Goal: Task Accomplishment & Management: Use online tool/utility

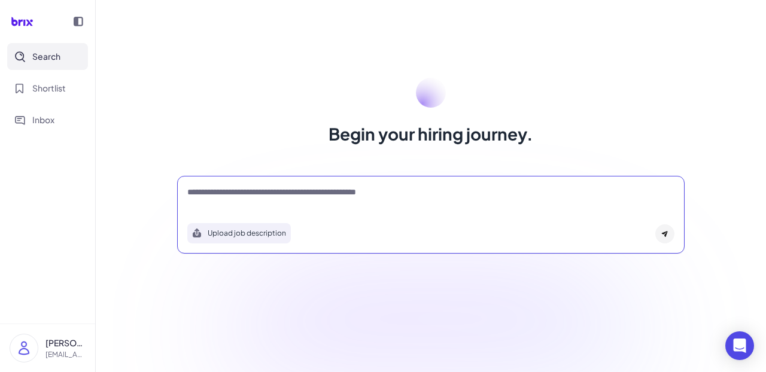
click at [350, 191] on textarea at bounding box center [430, 193] width 487 height 14
click at [354, 195] on textarea "***" at bounding box center [430, 193] width 487 height 14
click at [317, 198] on textarea "***" at bounding box center [430, 193] width 487 height 14
type textarea "*"
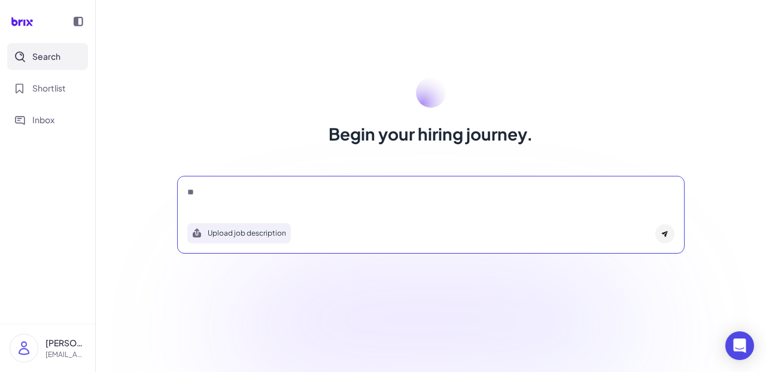
type textarea "*"
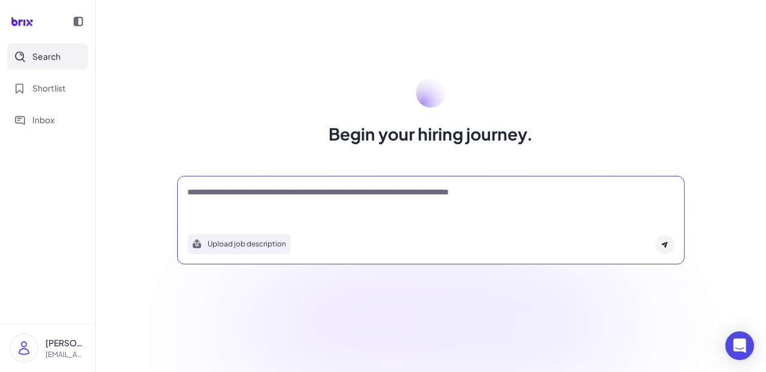
type textarea "**********"
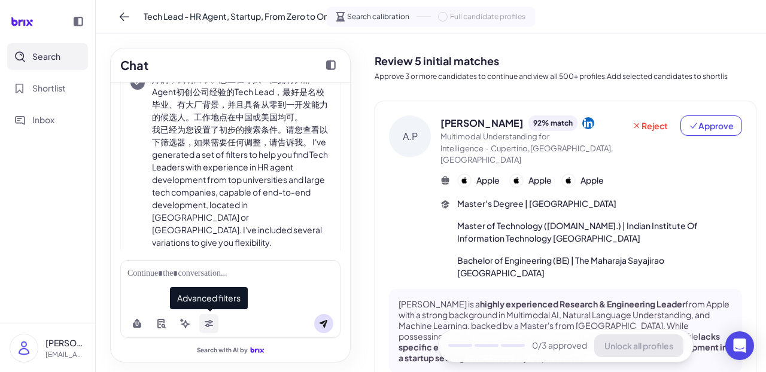
click at [209, 323] on icon at bounding box center [209, 322] width 8 height 4
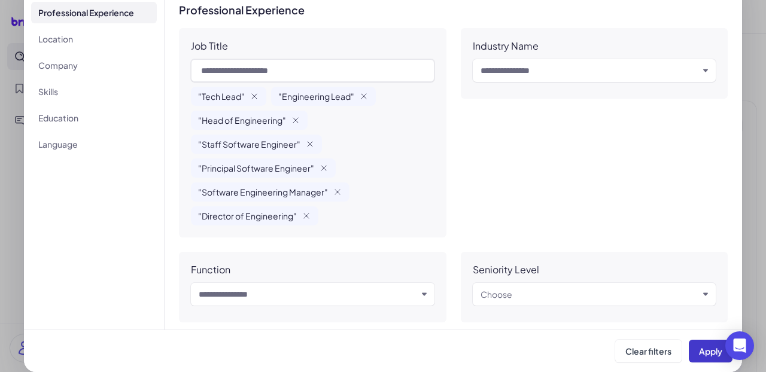
click at [716, 350] on span "Apply" at bounding box center [710, 351] width 23 height 11
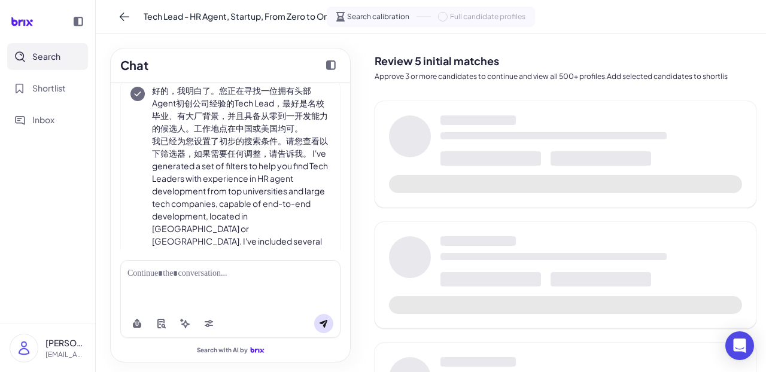
scroll to position [110, 0]
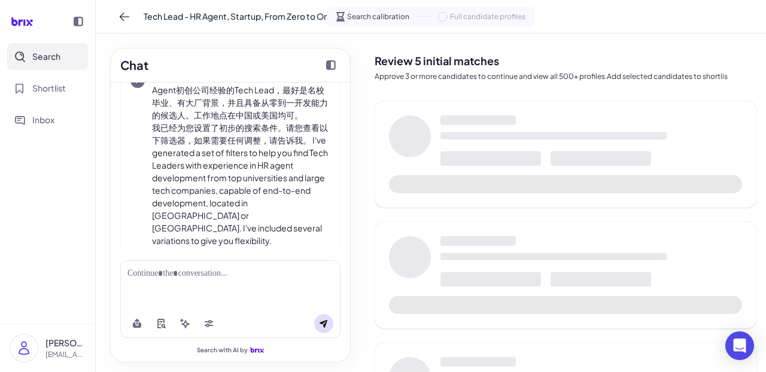
click at [166, 275] on div at bounding box center [230, 274] width 206 height 13
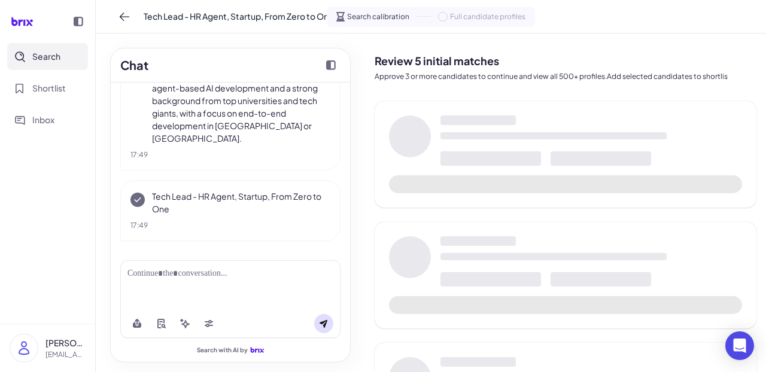
scroll to position [538, 0]
click at [206, 324] on icon at bounding box center [209, 324] width 10 height 10
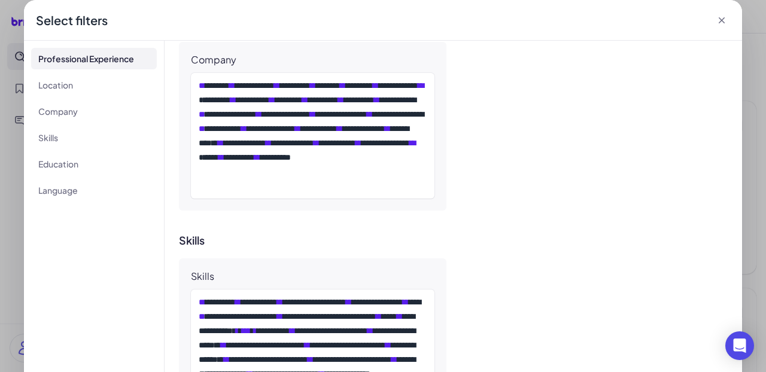
scroll to position [698, 0]
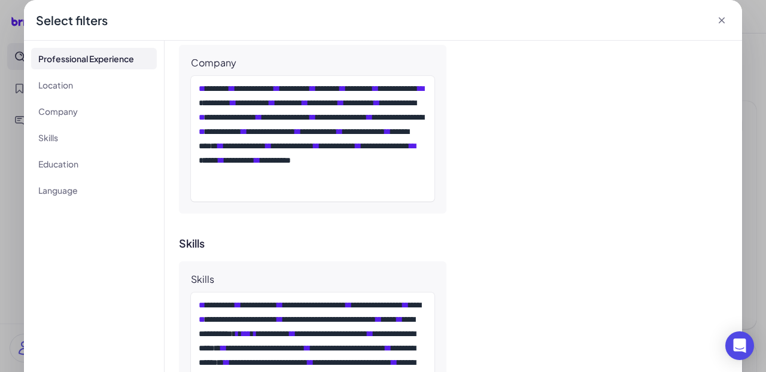
click at [720, 17] on icon at bounding box center [722, 20] width 12 height 12
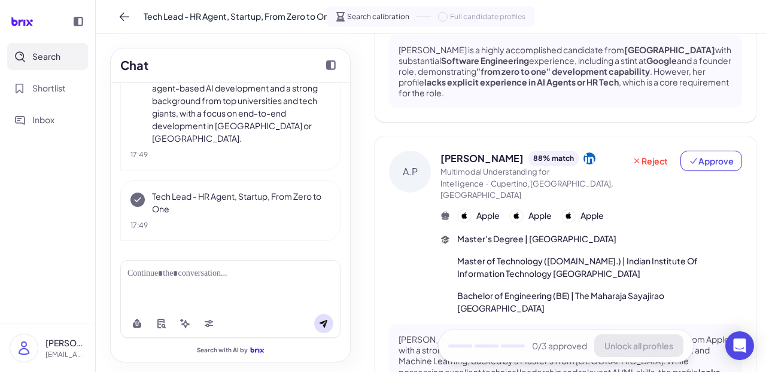
scroll to position [28, 0]
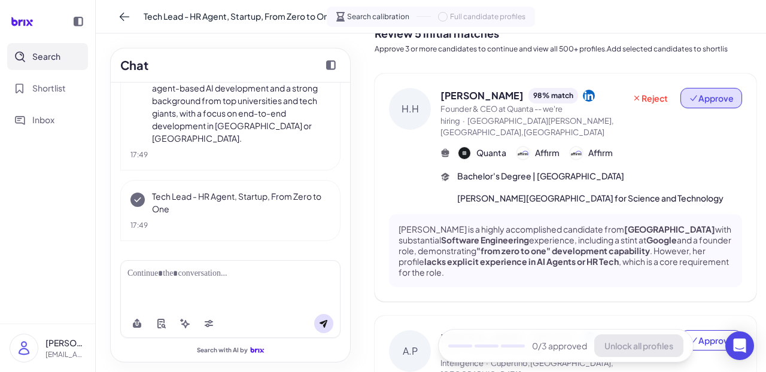
click at [704, 101] on span "Approve" at bounding box center [711, 98] width 45 height 12
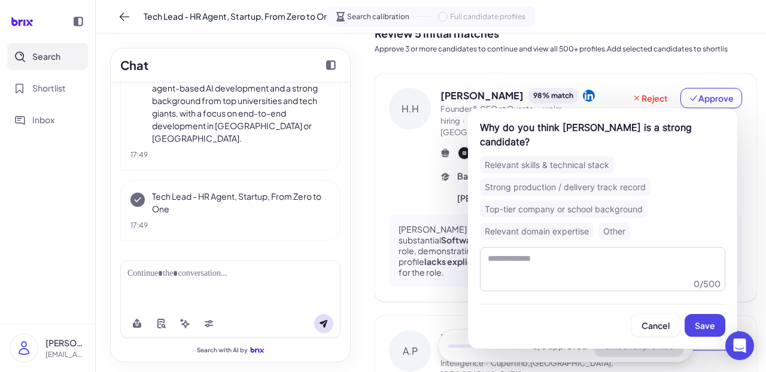
click at [527, 178] on div "Strong production / delivery track record" at bounding box center [565, 186] width 171 height 17
click at [704, 320] on span "Save" at bounding box center [705, 325] width 20 height 11
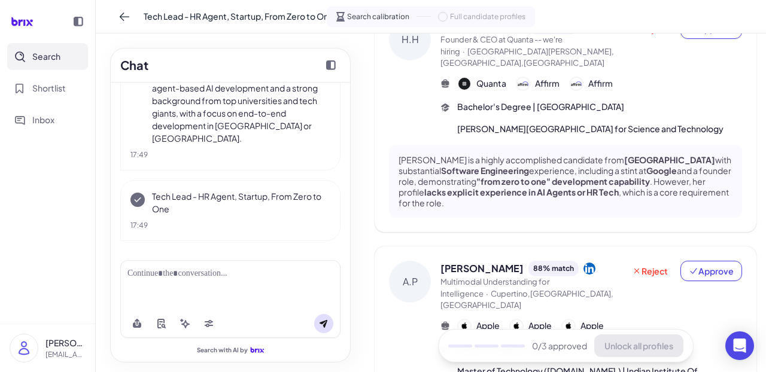
scroll to position [139, 0]
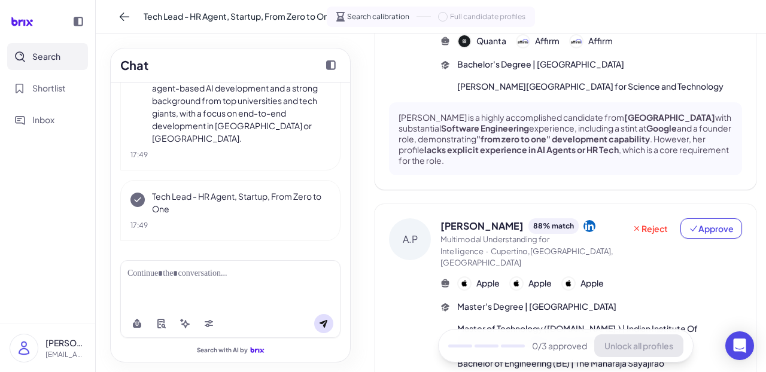
click at [712, 217] on div "[PERSON_NAME] 88 % match Multimodal Understanding for Intelligence · Cupertino,…" at bounding box center [566, 347] width 382 height 287
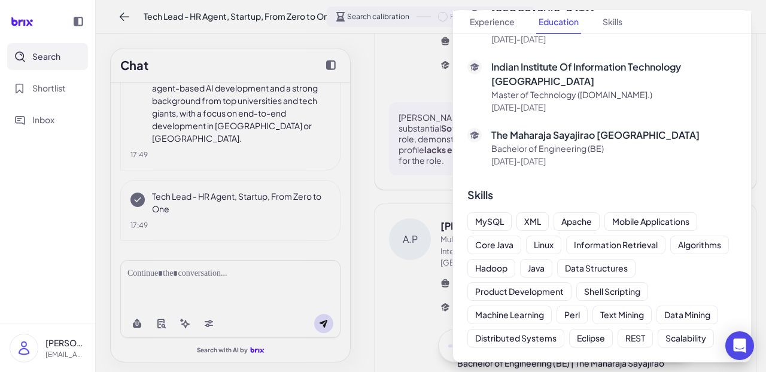
scroll to position [1302, 0]
click at [406, 260] on div at bounding box center [383, 186] width 766 height 372
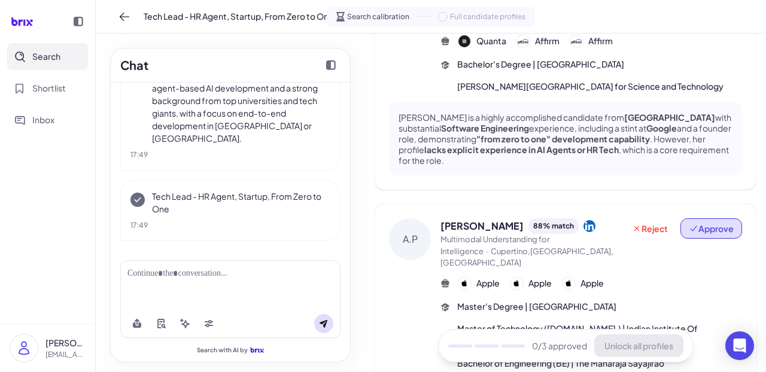
click at [688, 235] on button "Approve" at bounding box center [711, 228] width 62 height 20
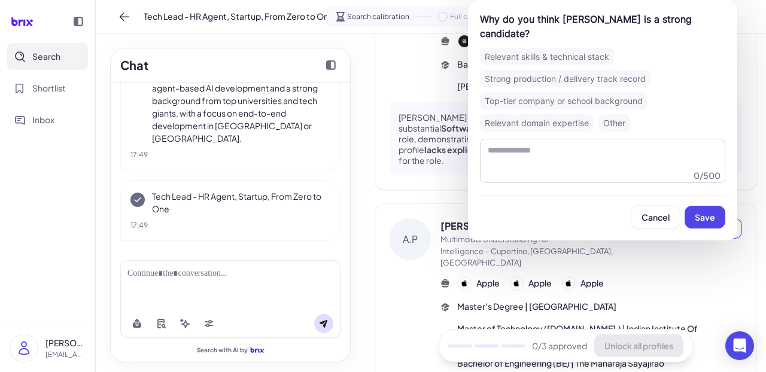
click at [548, 70] on div "Strong production / delivery track record" at bounding box center [565, 78] width 171 height 17
click at [697, 212] on span "Save" at bounding box center [705, 217] width 20 height 11
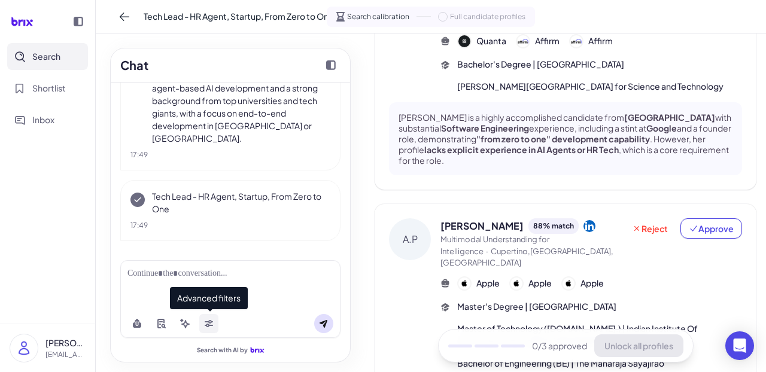
click at [206, 324] on icon at bounding box center [209, 324] width 10 height 10
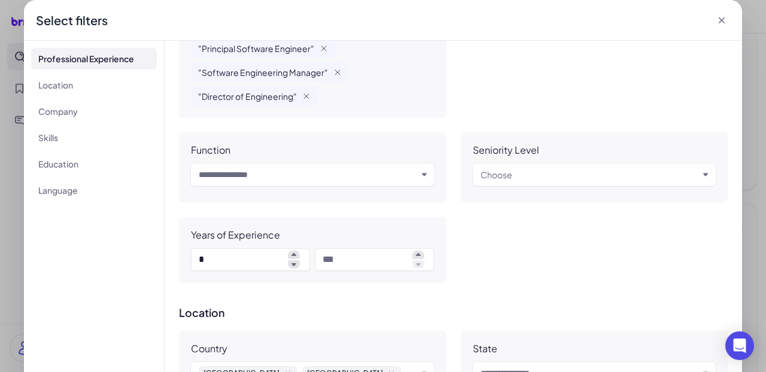
scroll to position [191, 0]
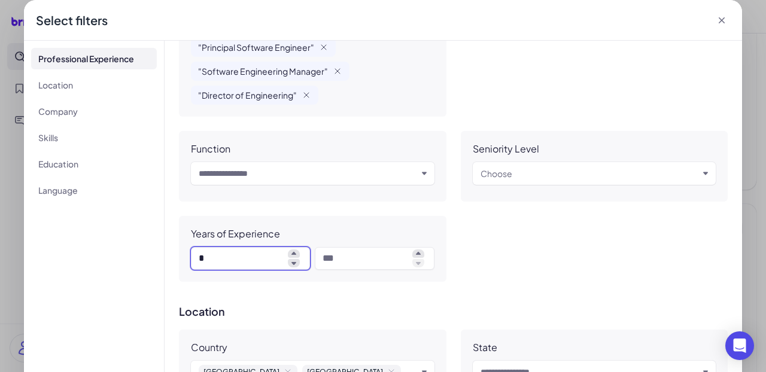
click at [230, 256] on input "*" at bounding box center [241, 258] width 84 height 14
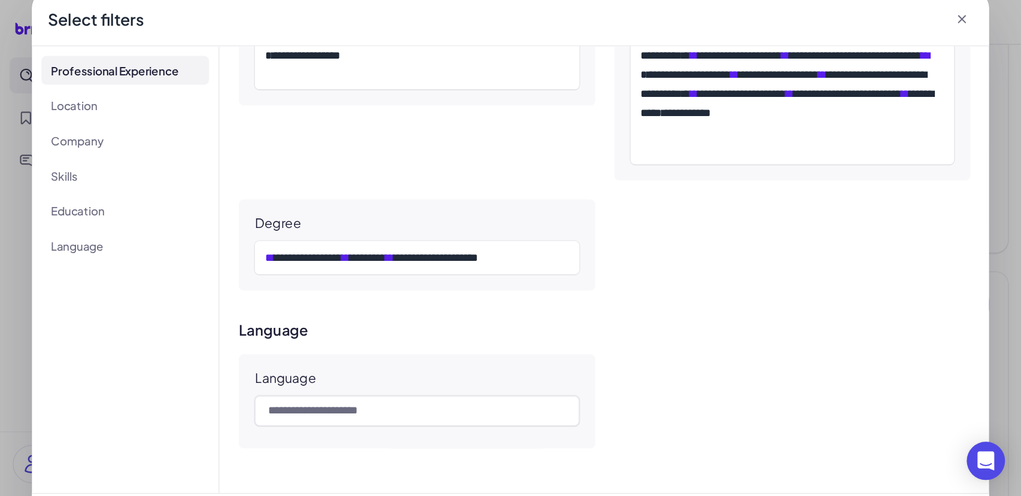
scroll to position [170, 0]
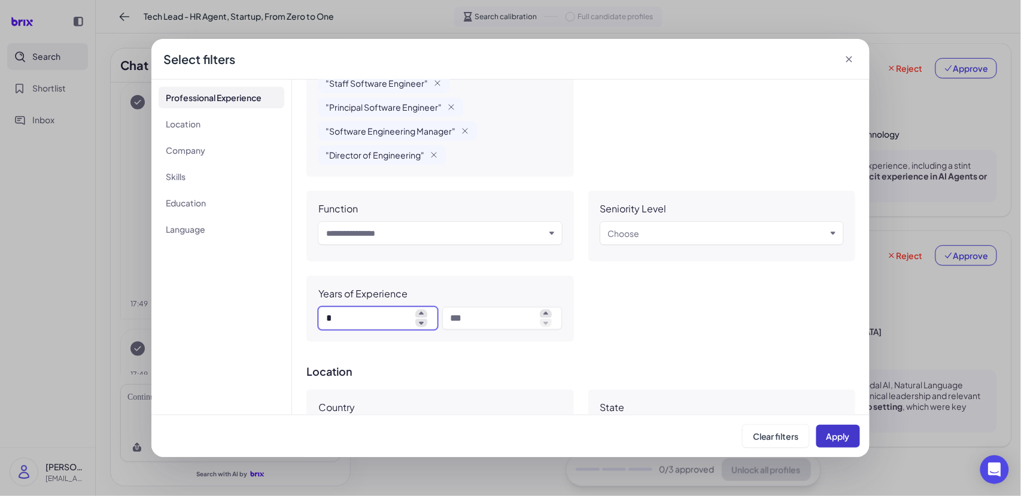
type input "*"
click at [765, 372] on button "Apply" at bounding box center [838, 436] width 44 height 23
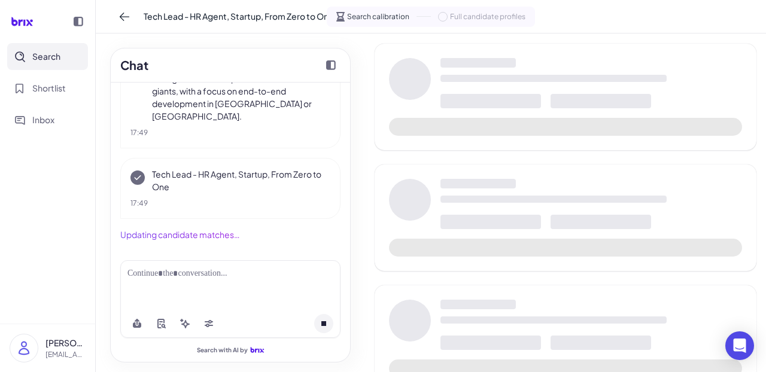
scroll to position [560, 0]
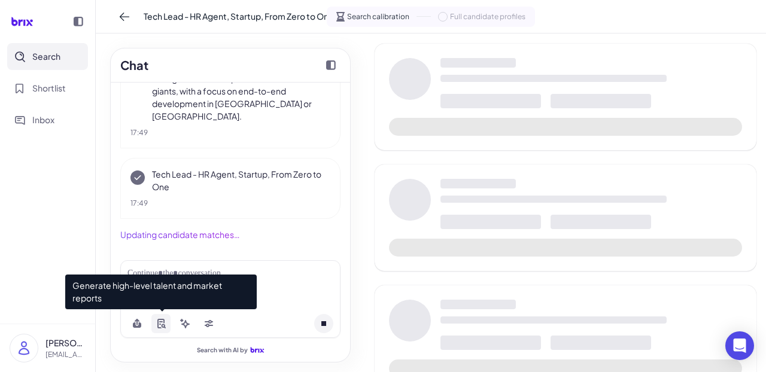
click at [160, 330] on button at bounding box center [160, 323] width 19 height 19
click at [157, 326] on icon at bounding box center [160, 324] width 7 height 10
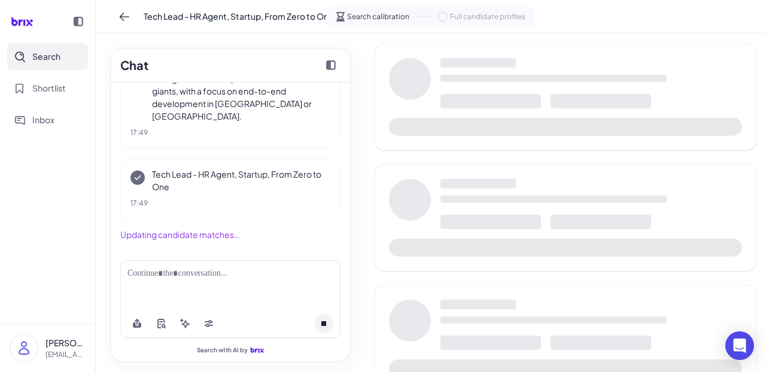
click at [272, 279] on div at bounding box center [230, 274] width 206 height 13
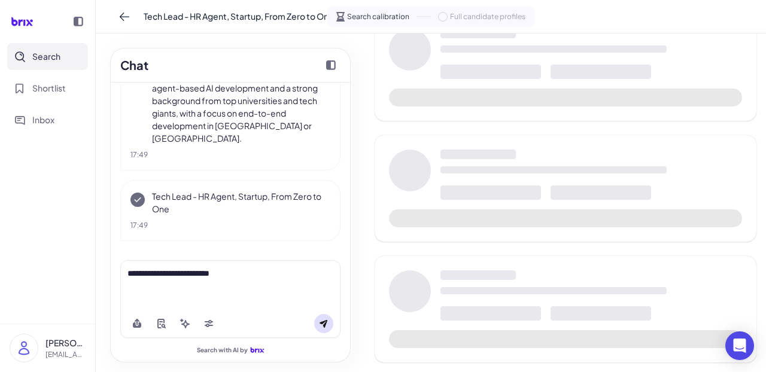
scroll to position [329, 0]
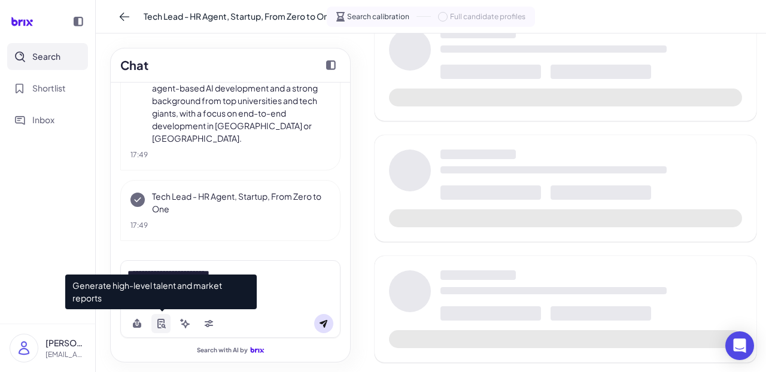
click at [158, 327] on icon at bounding box center [160, 324] width 7 height 10
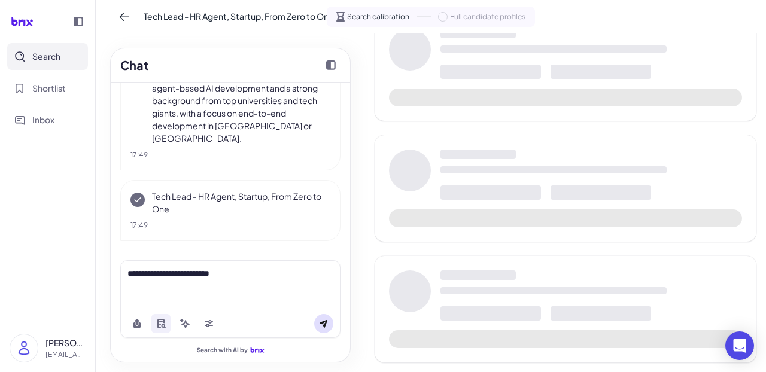
click at [322, 274] on div "**********" at bounding box center [230, 274] width 206 height 13
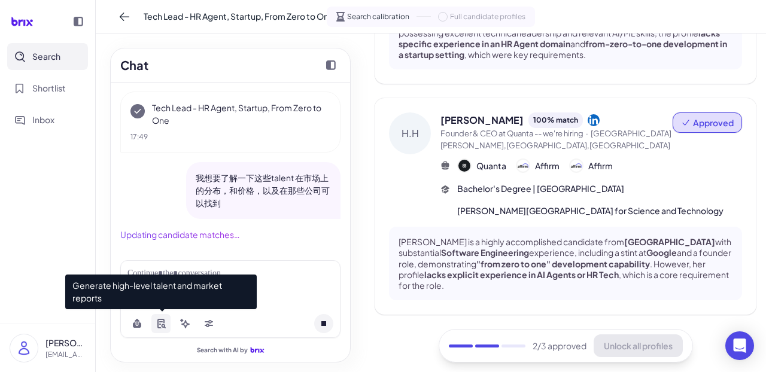
scroll to position [290, 0]
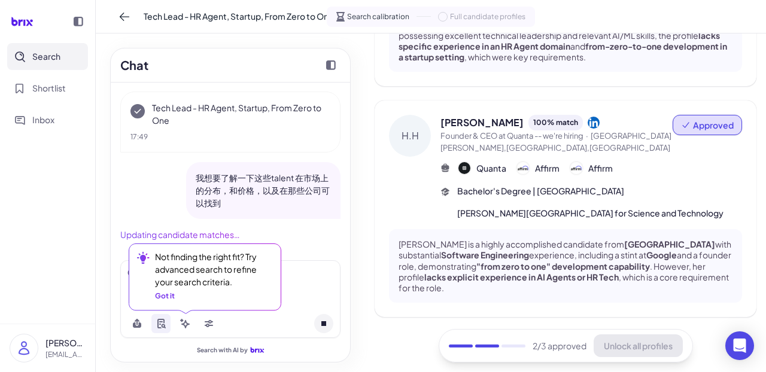
click at [166, 296] on div "Got it" at bounding box center [165, 296] width 20 height 11
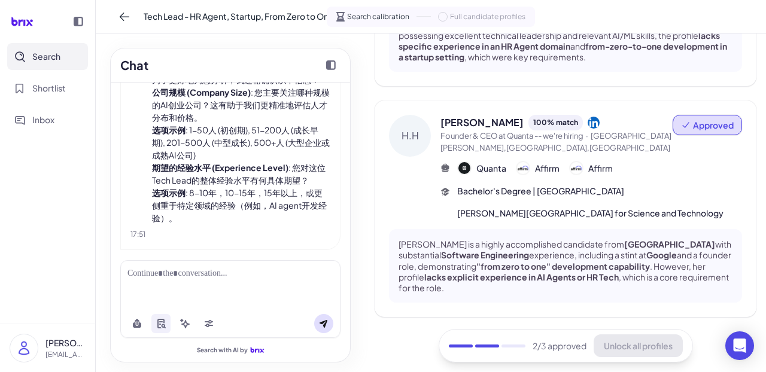
scroll to position [826, 0]
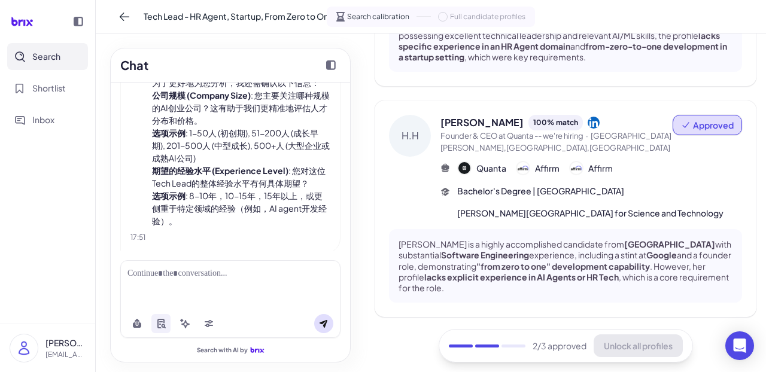
click at [202, 279] on div at bounding box center [230, 274] width 206 height 13
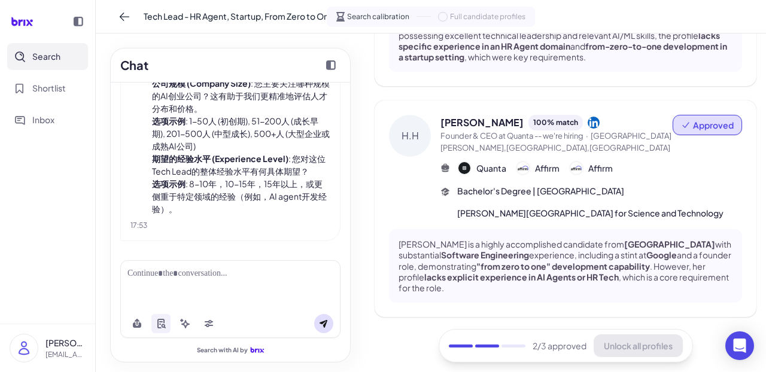
scroll to position [1164, 0]
click at [183, 276] on div at bounding box center [230, 274] width 206 height 13
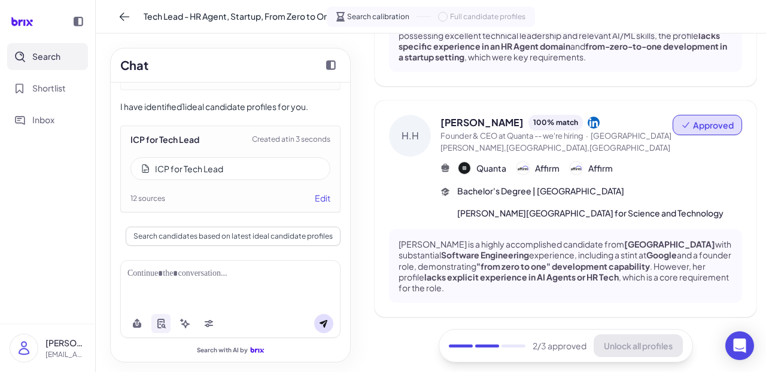
scroll to position [1522, 0]
click at [217, 203] on div "12 sources Edit" at bounding box center [230, 198] width 200 height 13
click at [209, 163] on div "ICP for Tech Lead" at bounding box center [189, 169] width 68 height 12
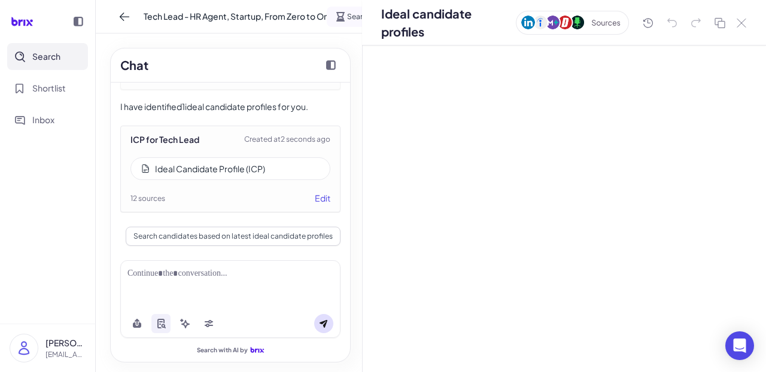
scroll to position [0, 0]
click at [213, 166] on div "Ideal Candidate Profile (ICP)" at bounding box center [210, 169] width 110 height 12
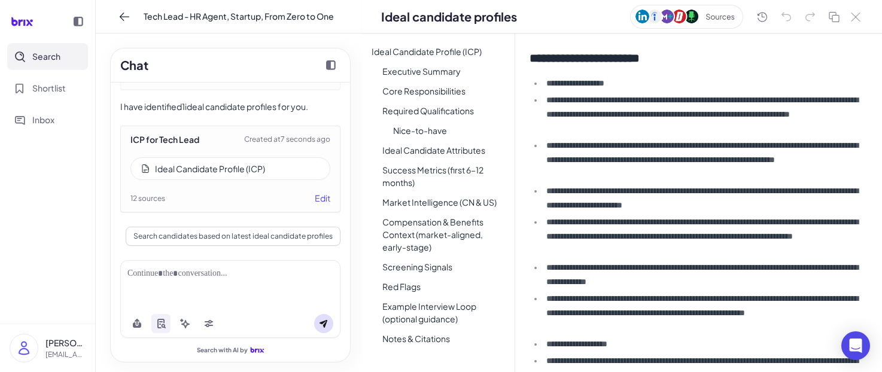
scroll to position [898, 0]
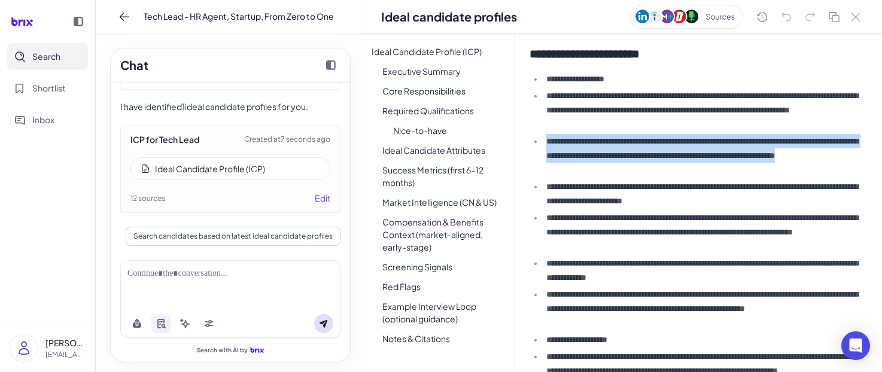
drag, startPoint x: 548, startPoint y: 138, endPoint x: 756, endPoint y: 170, distance: 210.8
click at [756, 173] on li "**********" at bounding box center [703, 155] width 320 height 43
click at [756, 170] on li "**********" at bounding box center [703, 155] width 320 height 43
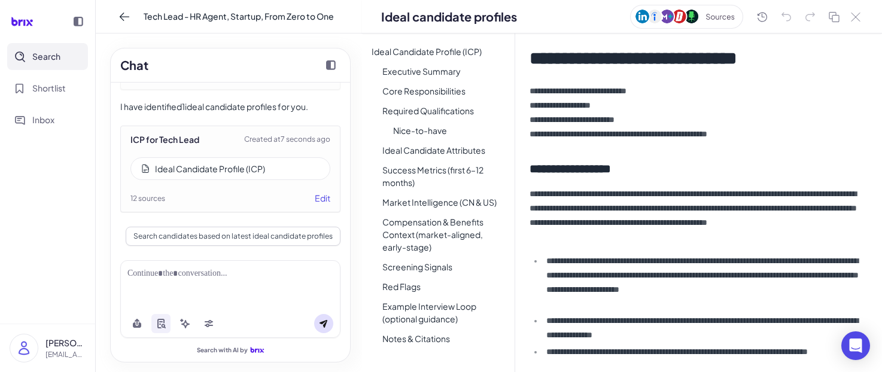
scroll to position [0, 0]
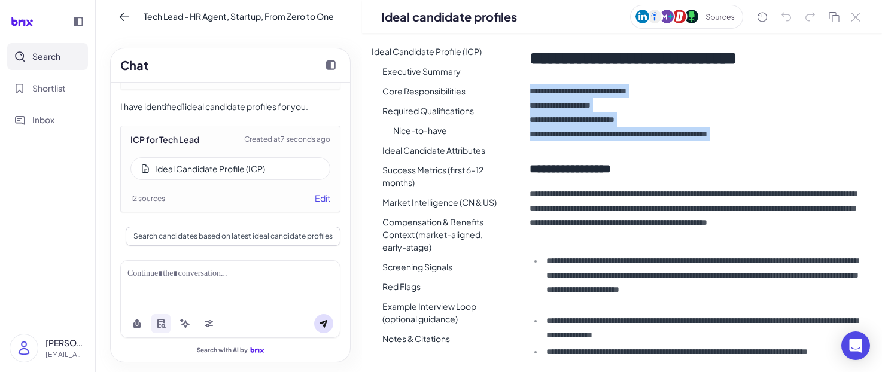
drag, startPoint x: 524, startPoint y: 88, endPoint x: 683, endPoint y: 144, distance: 168.3
click at [683, 146] on div "**********" at bounding box center [698, 203] width 367 height 339
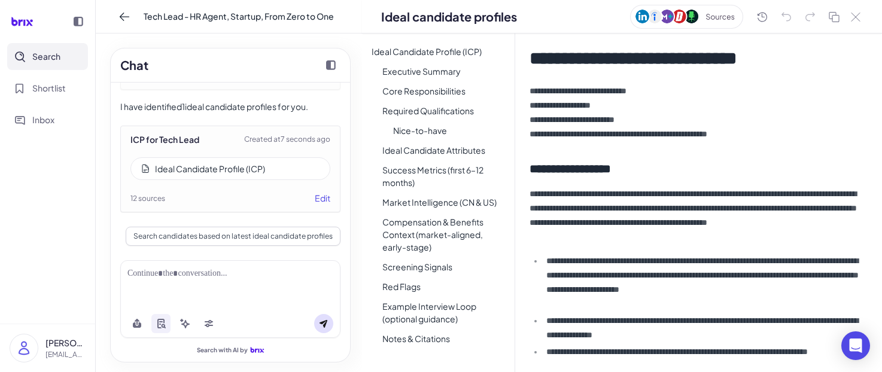
click at [680, 173] on h2 "**********" at bounding box center [696, 168] width 333 height 17
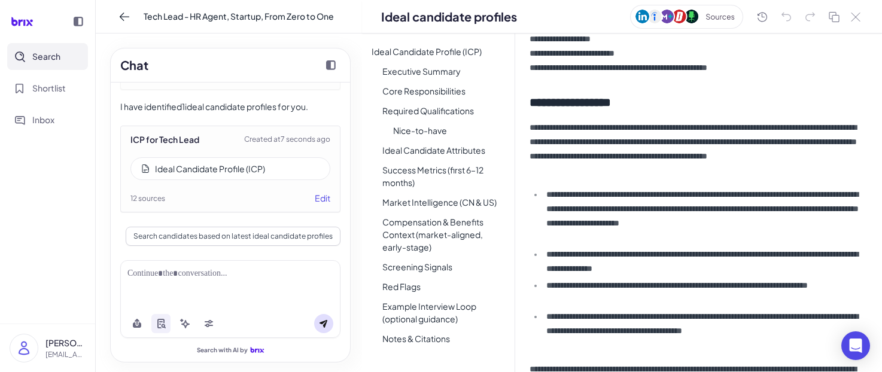
scroll to position [80, 0]
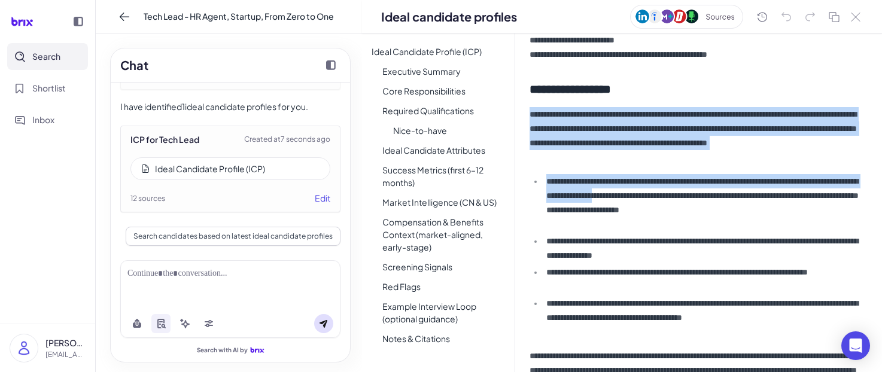
drag, startPoint x: 531, startPoint y: 112, endPoint x: 719, endPoint y: 190, distance: 203.4
click at [720, 190] on div "**********" at bounding box center [698, 203] width 367 height 339
click at [721, 244] on li "**********" at bounding box center [703, 248] width 320 height 29
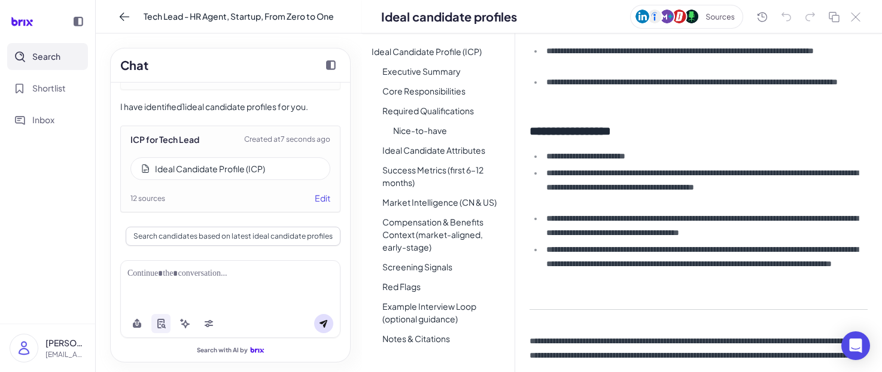
scroll to position [3324, 0]
click at [622, 226] on li "**********" at bounding box center [703, 226] width 320 height 29
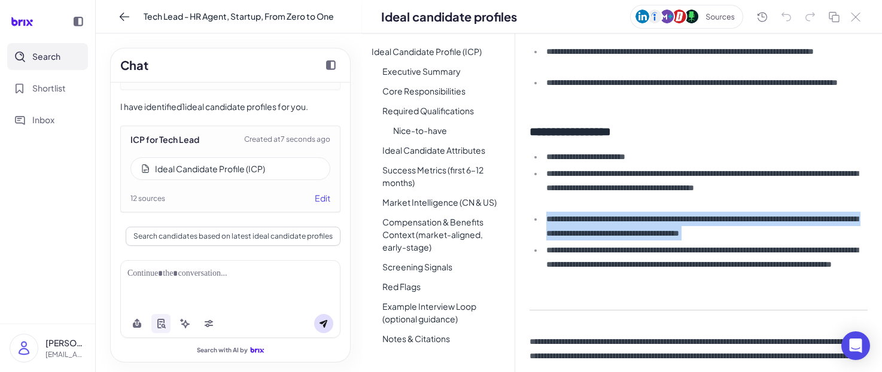
click at [589, 265] on li "**********" at bounding box center [703, 264] width 320 height 43
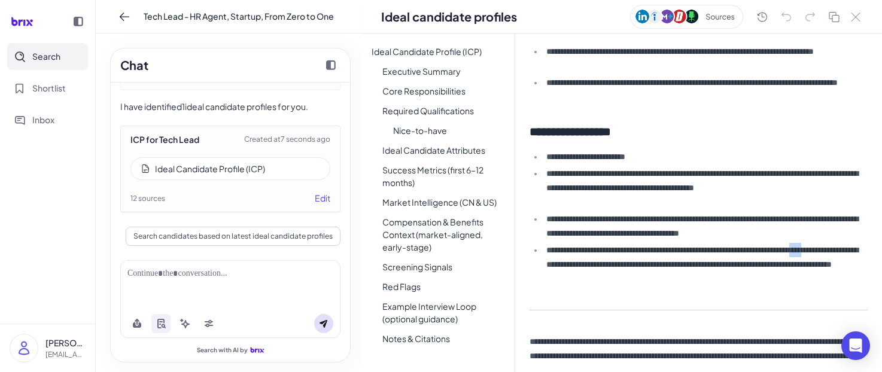
click at [589, 265] on li "**********" at bounding box center [703, 264] width 320 height 43
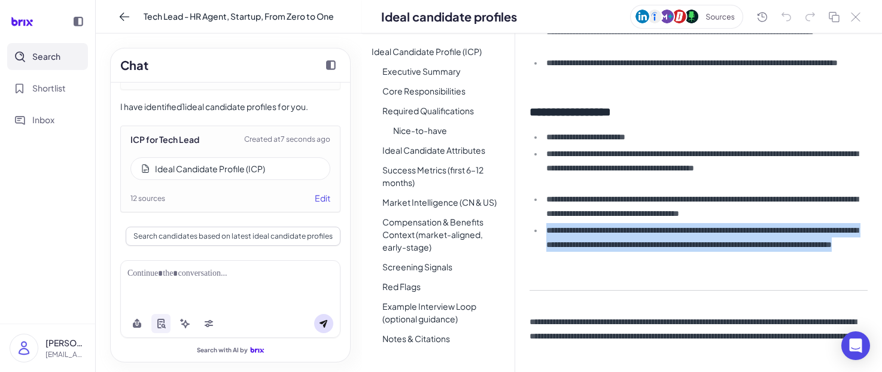
scroll to position [3344, 0]
click at [594, 328] on p "**********" at bounding box center [696, 336] width 333 height 43
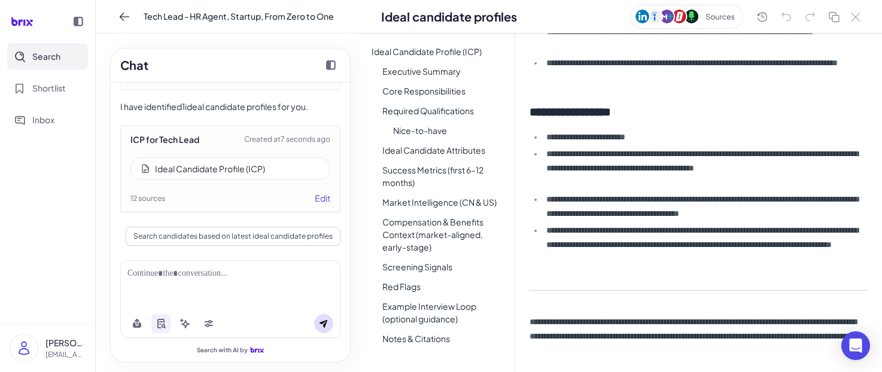
click at [594, 328] on p "**********" at bounding box center [696, 336] width 333 height 43
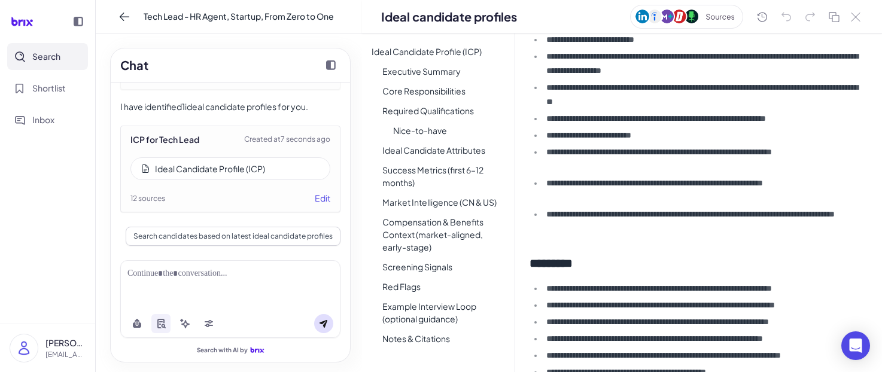
click at [613, 260] on h2 "*********" at bounding box center [696, 263] width 333 height 17
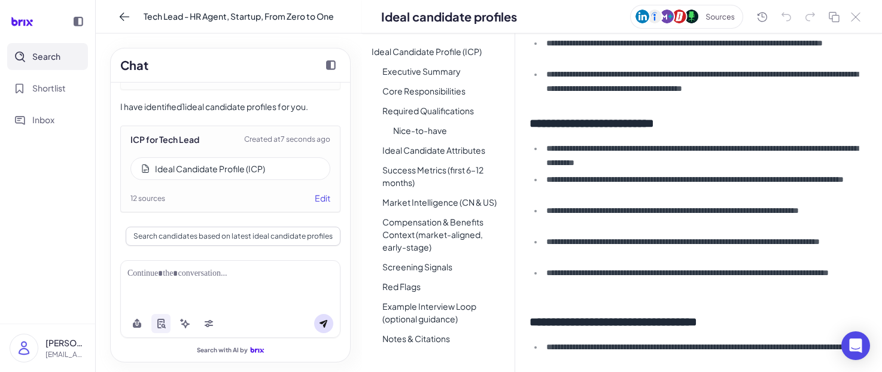
scroll to position [1479, 0]
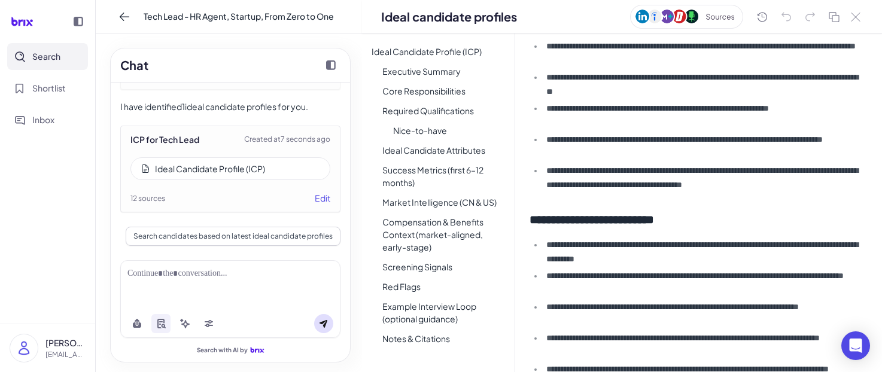
click at [166, 274] on div at bounding box center [230, 274] width 206 height 13
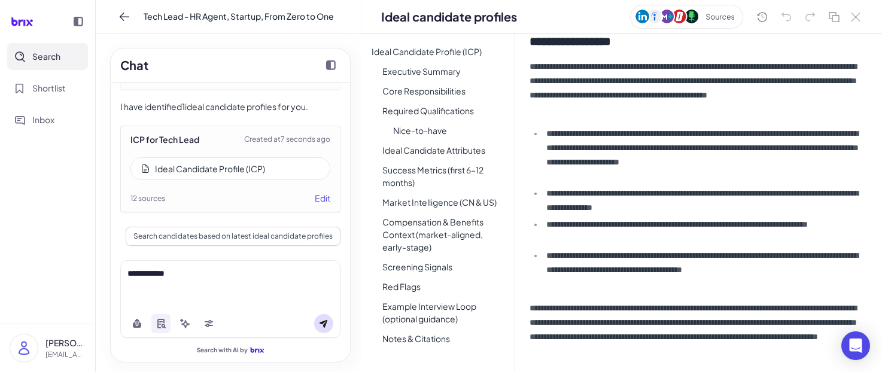
scroll to position [128, 0]
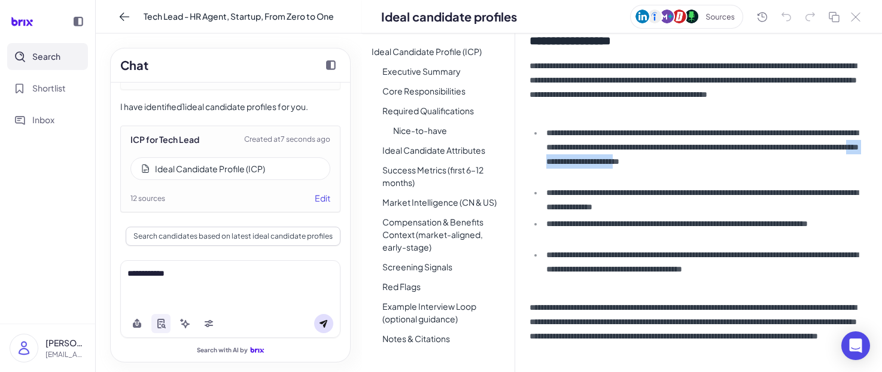
drag, startPoint x: 579, startPoint y: 178, endPoint x: 693, endPoint y: 177, distance: 113.7
click at [693, 177] on li "**********" at bounding box center [703, 154] width 320 height 57
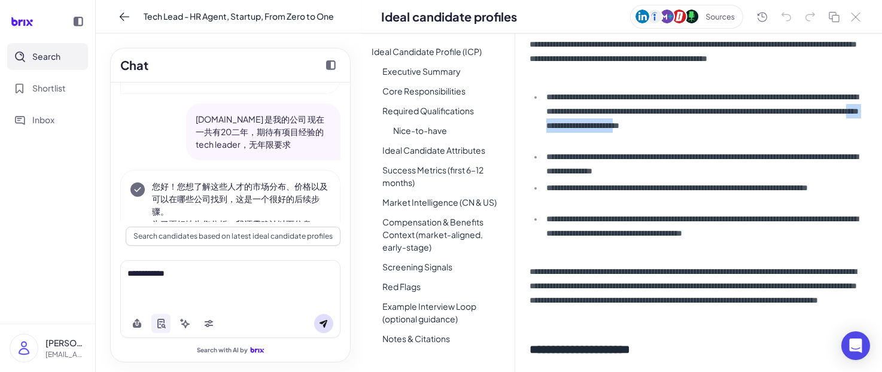
scroll to position [986, 0]
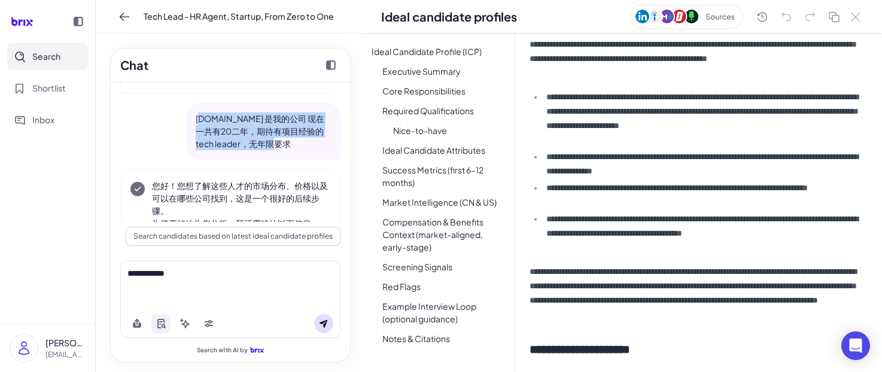
drag, startPoint x: 196, startPoint y: 130, endPoint x: 300, endPoint y: 167, distance: 109.8
click at [301, 160] on div "[DOMAIN_NAME] 是我的公司 现在一共有20二年，期待有项目经验的tech leader，无年限要求" at bounding box center [263, 131] width 154 height 57
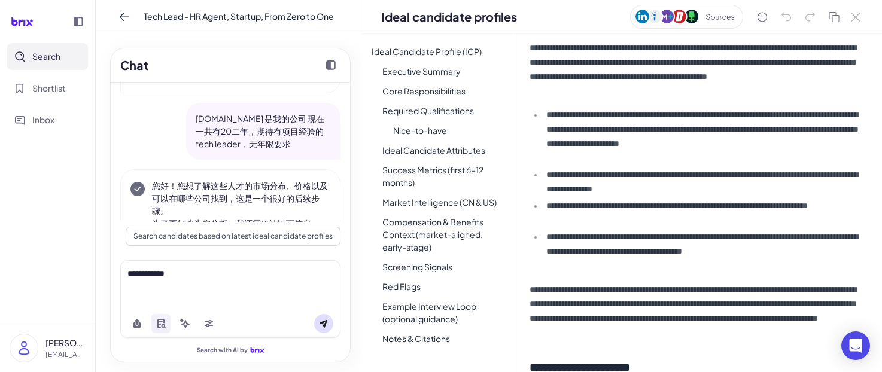
click at [692, 138] on li "**********" at bounding box center [703, 136] width 320 height 57
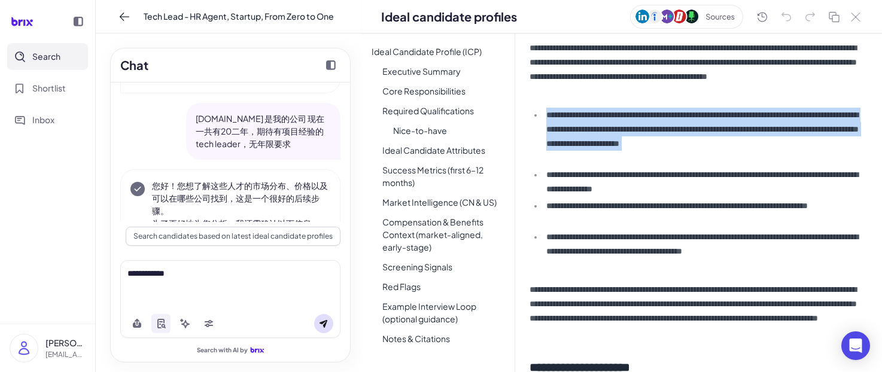
click at [692, 138] on li "**********" at bounding box center [703, 136] width 320 height 57
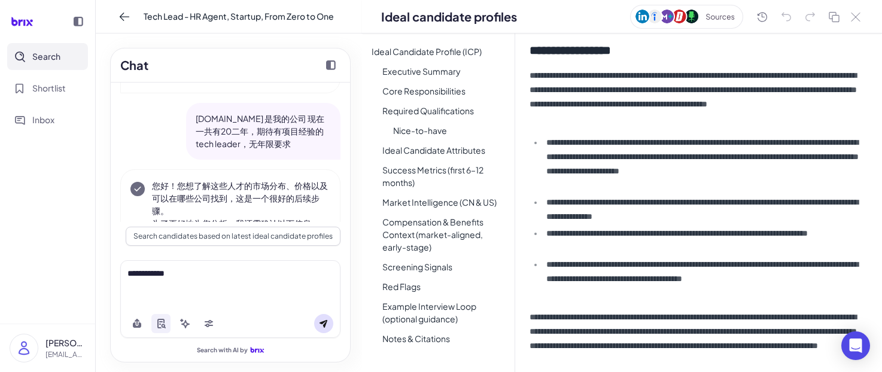
click at [567, 105] on p "**********" at bounding box center [696, 96] width 333 height 57
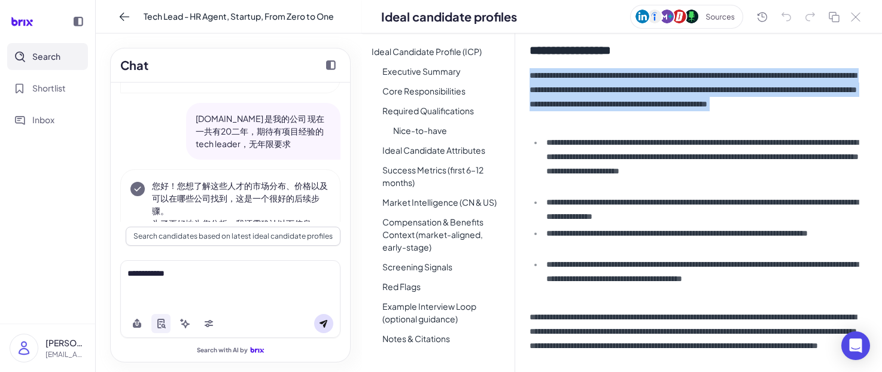
click at [567, 105] on p "**********" at bounding box center [696, 96] width 333 height 57
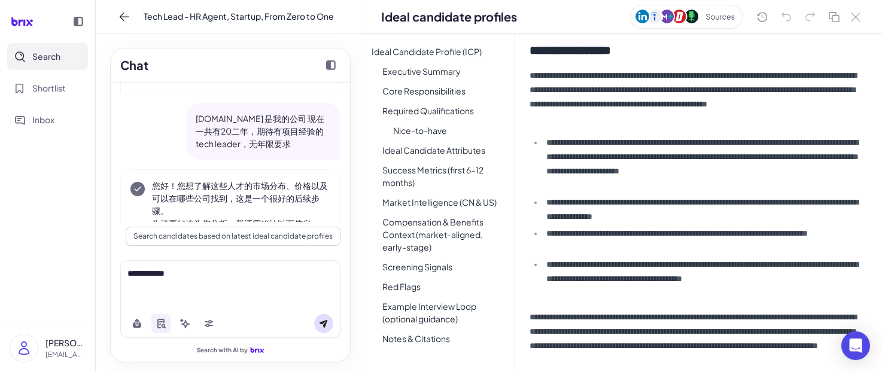
click at [222, 271] on div "**********" at bounding box center [230, 274] width 206 height 13
click at [206, 239] on button "Search candidates based on latest ideal candidate profiles" at bounding box center [233, 236] width 215 height 19
click at [323, 318] on button at bounding box center [323, 323] width 19 height 19
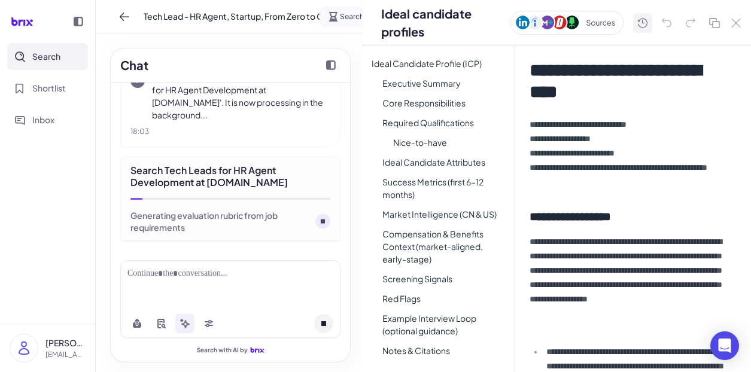
scroll to position [0, 0]
click at [650, 21] on icon at bounding box center [643, 23] width 14 height 15
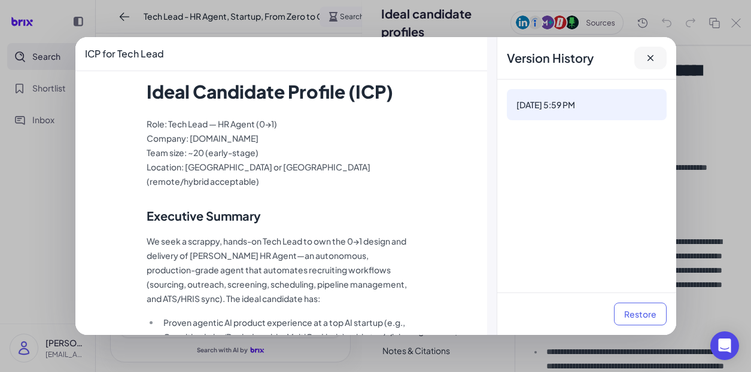
click at [652, 55] on icon at bounding box center [651, 58] width 12 height 12
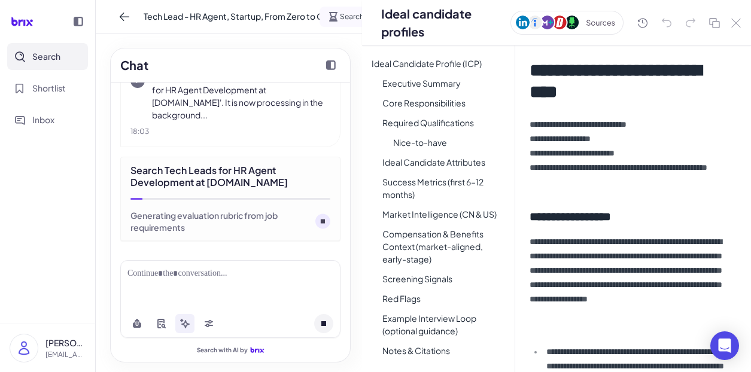
click at [607, 181] on p "**********" at bounding box center [631, 153] width 202 height 72
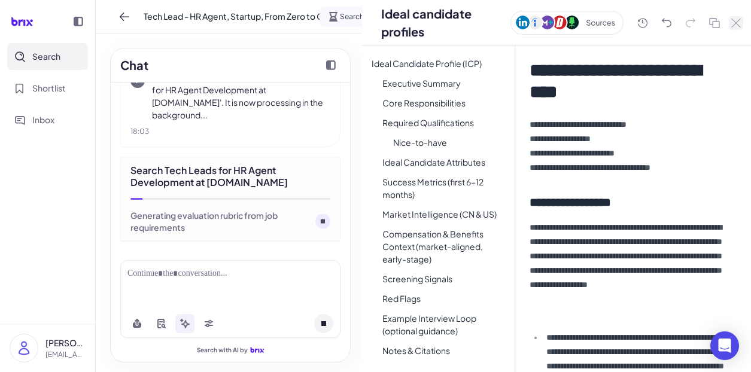
click at [741, 22] on icon at bounding box center [736, 23] width 10 height 9
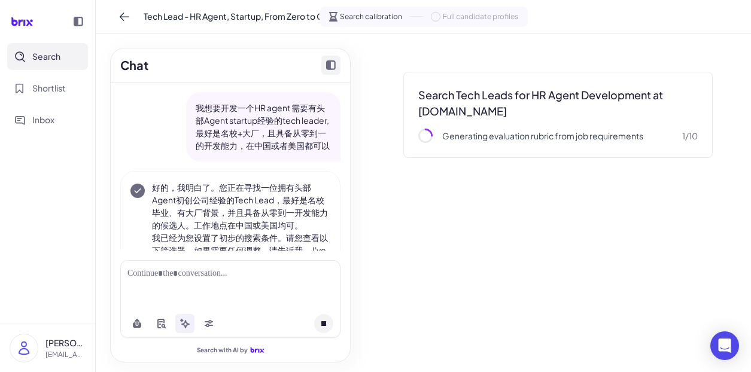
click at [333, 68] on icon "Collapse chat" at bounding box center [331, 65] width 10 height 10
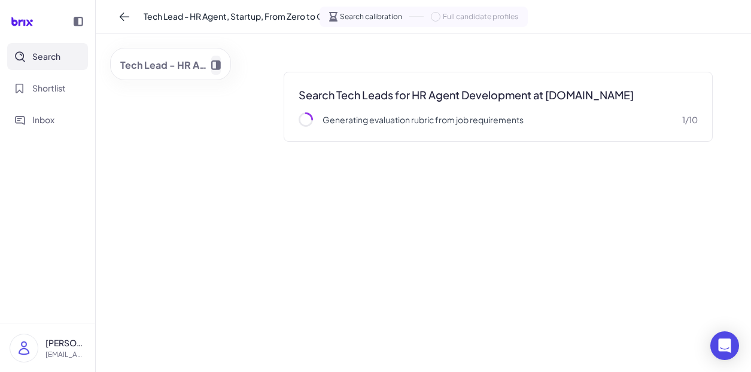
click at [215, 67] on icon "Expand chat" at bounding box center [216, 65] width 10 height 10
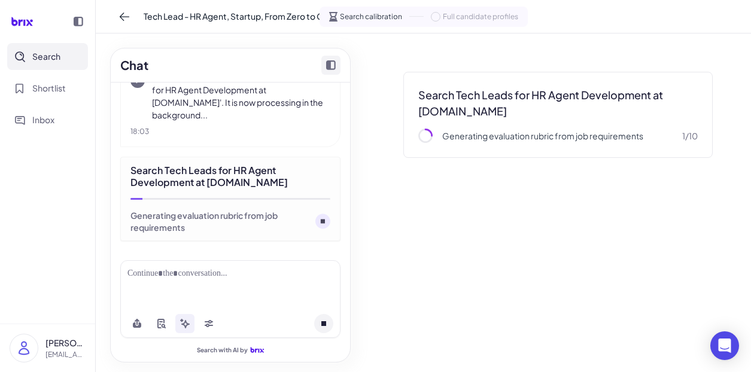
scroll to position [1737, 0]
click at [209, 323] on icon at bounding box center [209, 322] width 8 height 4
click at [189, 221] on div "Generating evaluation rubric from job requirements" at bounding box center [220, 221] width 180 height 24
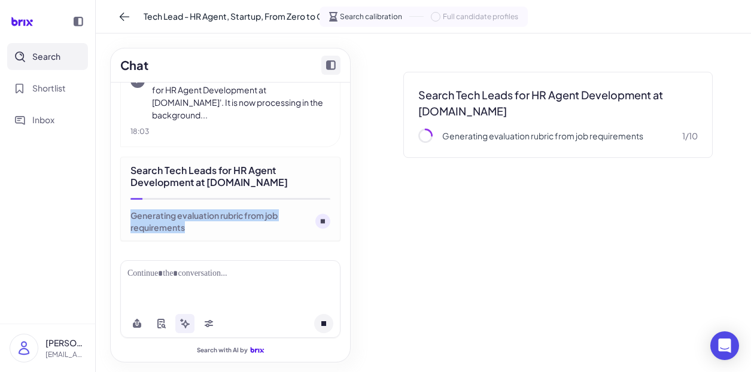
click at [256, 185] on div "Search Tech Leads for HR Agent Development at [DOMAIN_NAME]" at bounding box center [230, 177] width 200 height 24
click at [185, 207] on div "Search Tech Leads for HR Agent Development at [DOMAIN_NAME] Generating evaluati…" at bounding box center [230, 199] width 220 height 84
click at [428, 136] on icon at bounding box center [425, 135] width 17 height 17
click at [428, 136] on icon at bounding box center [426, 136] width 16 height 16
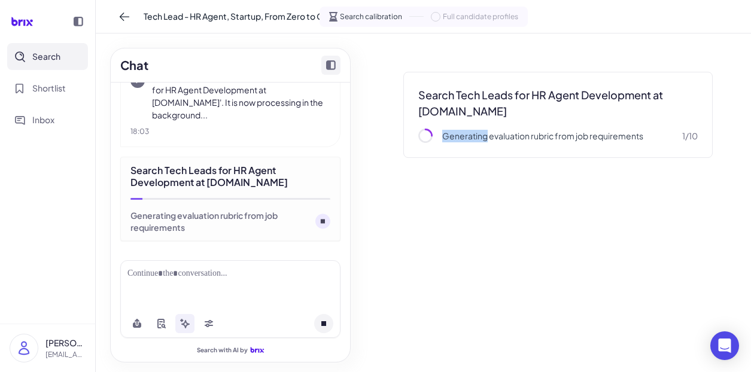
scroll to position [0, 0]
click at [76, 19] on icon at bounding box center [79, 22] width 10 height 10
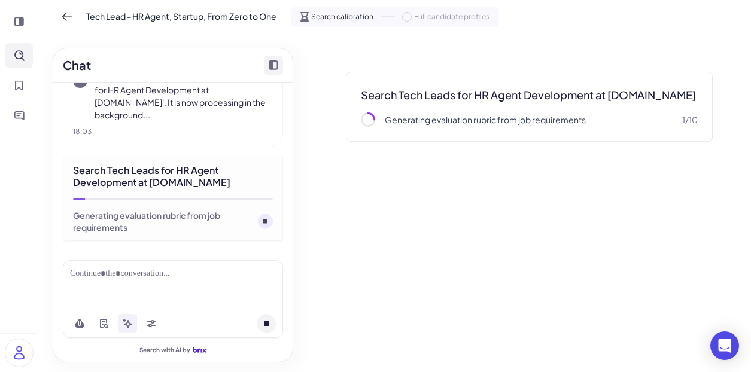
click at [21, 24] on icon at bounding box center [19, 22] width 10 height 10
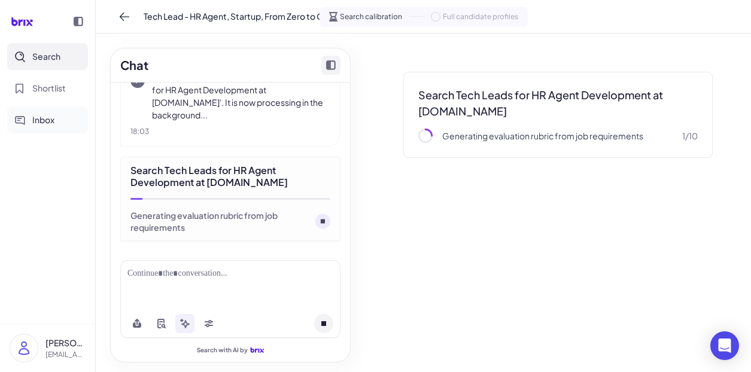
click at [59, 118] on button "Inbox" at bounding box center [47, 120] width 81 height 27
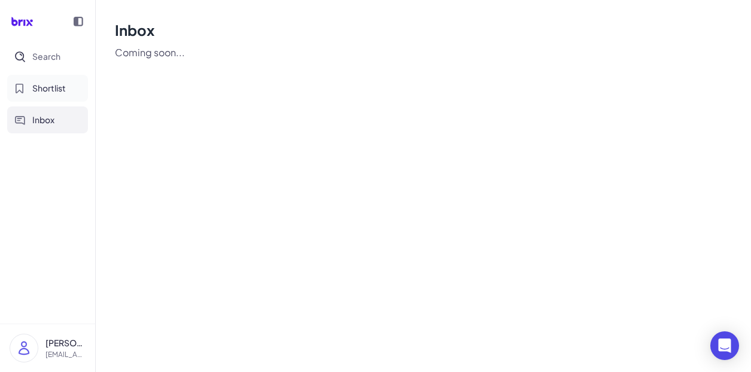
click at [61, 96] on button "Shortlist" at bounding box center [47, 88] width 81 height 27
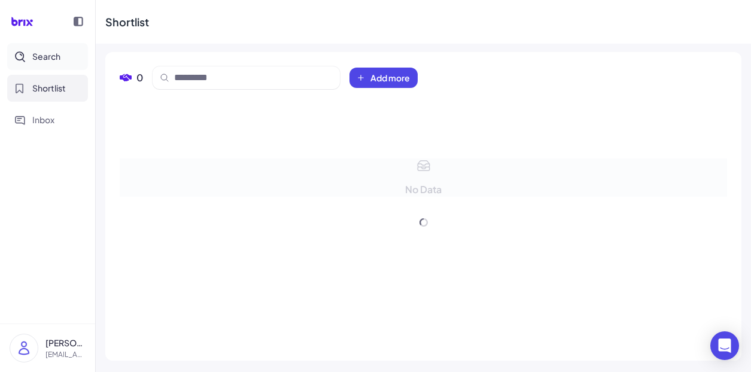
click at [59, 66] on button "Search" at bounding box center [47, 56] width 81 height 27
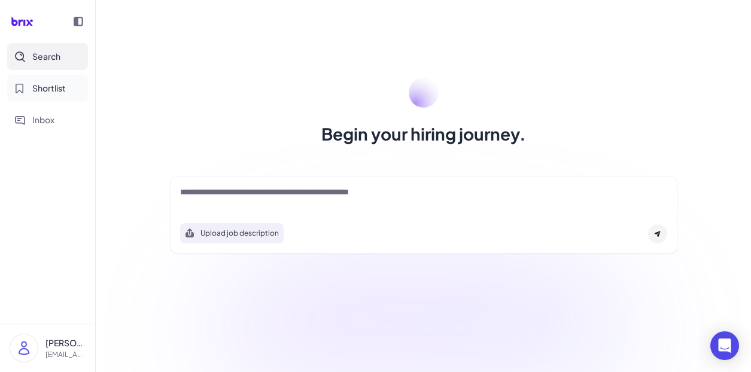
click at [57, 88] on span "Shortlist" at bounding box center [49, 88] width 34 height 13
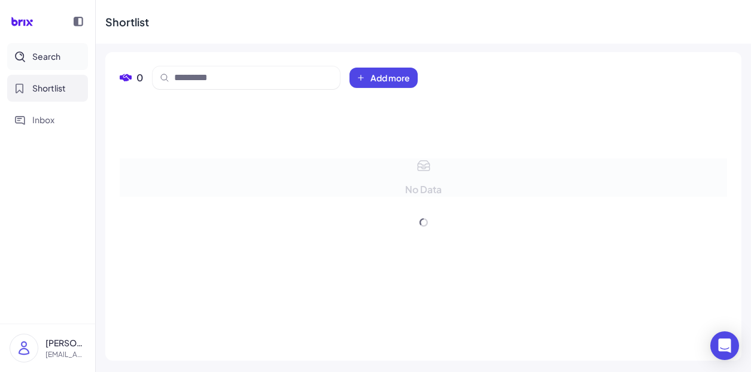
click at [51, 55] on span "Search" at bounding box center [46, 56] width 28 height 13
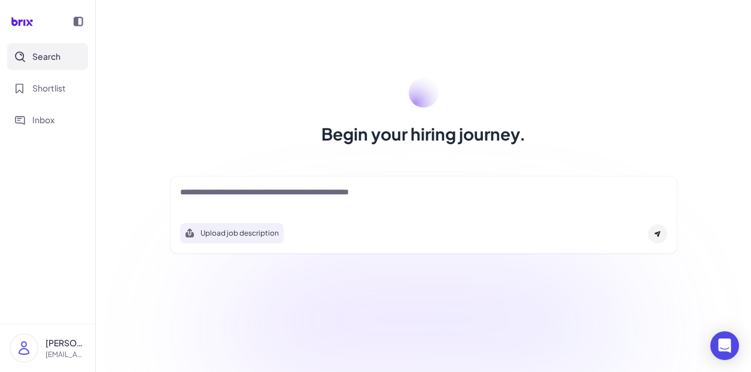
click at [75, 23] on icon at bounding box center [79, 22] width 10 height 10
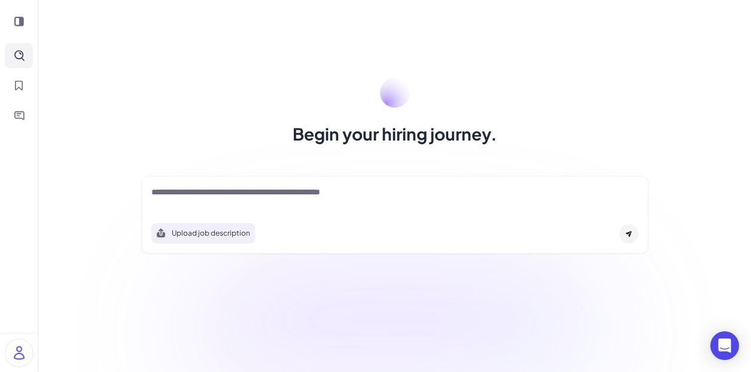
click at [44, 19] on div "Begin your hiring journey. Upload job description Job Titles Location Years of …" at bounding box center [394, 186] width 713 height 372
click at [8, 21] on div at bounding box center [19, 22] width 28 height 24
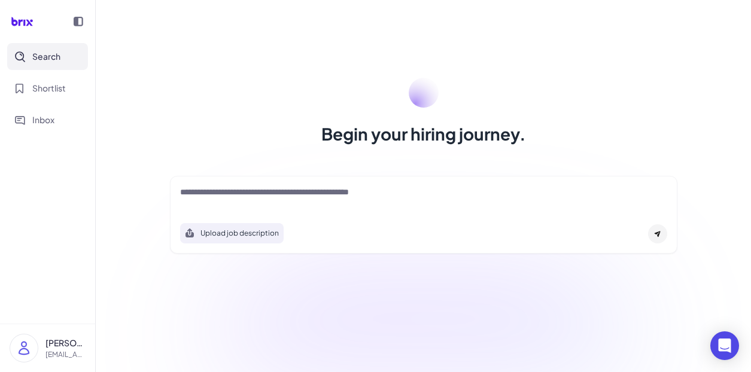
click at [248, 202] on div at bounding box center [423, 198] width 487 height 24
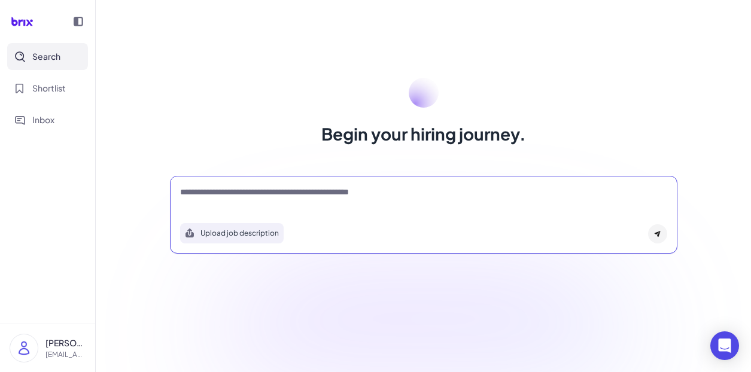
click at [243, 192] on textarea at bounding box center [423, 193] width 487 height 14
drag, startPoint x: 242, startPoint y: 215, endPoint x: 261, endPoint y: 192, distance: 29.3
click at [261, 192] on textarea at bounding box center [423, 193] width 487 height 14
drag, startPoint x: 261, startPoint y: 192, endPoint x: 241, endPoint y: 186, distance: 21.2
click at [241, 186] on textarea at bounding box center [423, 193] width 487 height 14
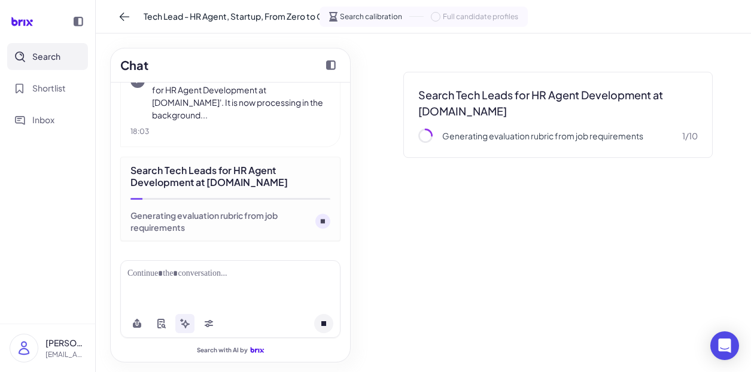
scroll to position [1584, 0]
click at [326, 66] on icon "Collapse chat" at bounding box center [331, 65] width 10 height 10
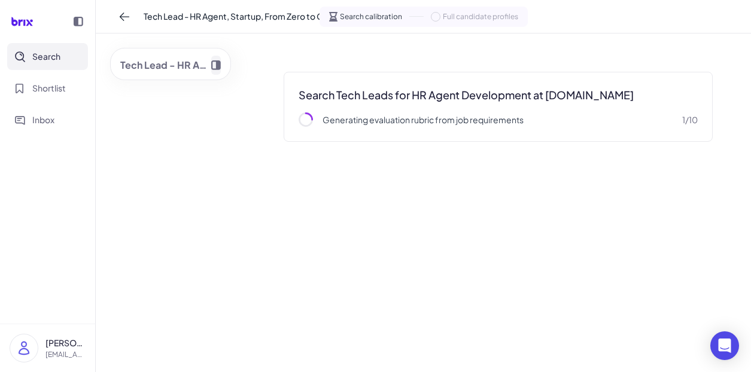
click at [217, 64] on icon "Expand chat" at bounding box center [216, 65] width 10 height 10
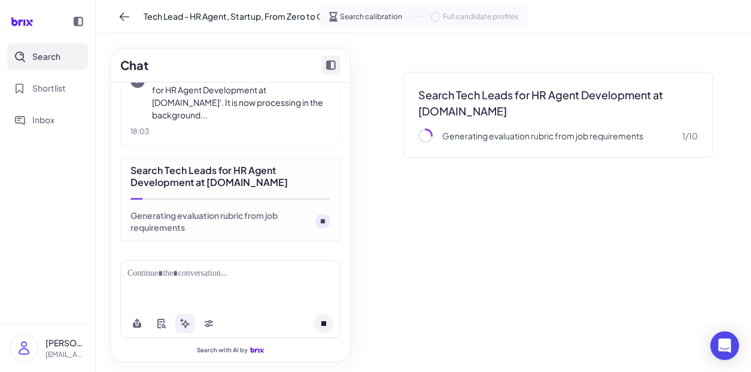
drag, startPoint x: 397, startPoint y: 76, endPoint x: 351, endPoint y: 14, distance: 77.4
click at [609, 266] on div "Search Tech Leads for HR Agent Development at Talenova.co Generating evaluation…" at bounding box center [558, 203] width 367 height 320
click at [424, 160] on div "Search Tech Leads for HR Agent Development at Talenova.co Generating evaluation…" at bounding box center [558, 115] width 367 height 144
click at [23, 351] on img at bounding box center [24, 349] width 28 height 28
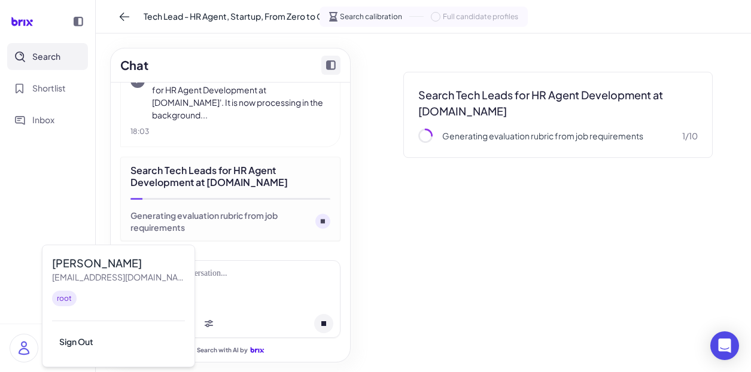
click at [120, 274] on div "[EMAIL_ADDRESS][DOMAIN_NAME]" at bounding box center [118, 277] width 133 height 13
click at [50, 211] on nav "Search Shortlist Inbox" at bounding box center [47, 183] width 95 height 281
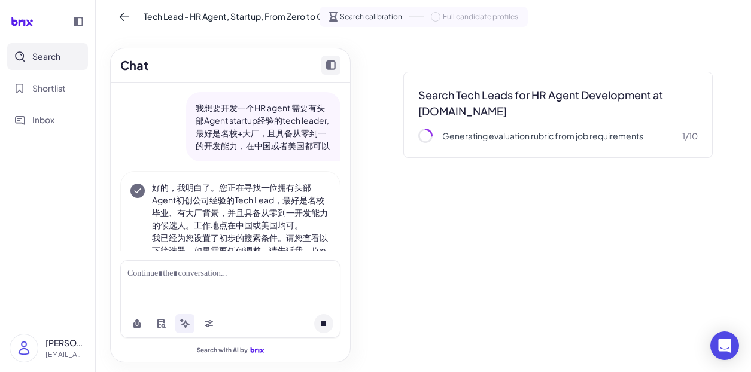
scroll to position [90, 0]
